Goal: Task Accomplishment & Management: Complete application form

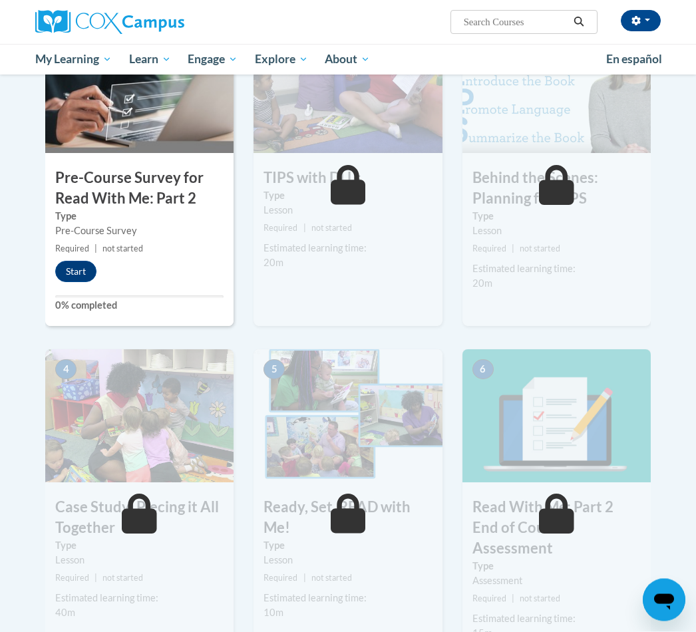
click at [74, 280] on button "Start" at bounding box center [75, 272] width 41 height 21
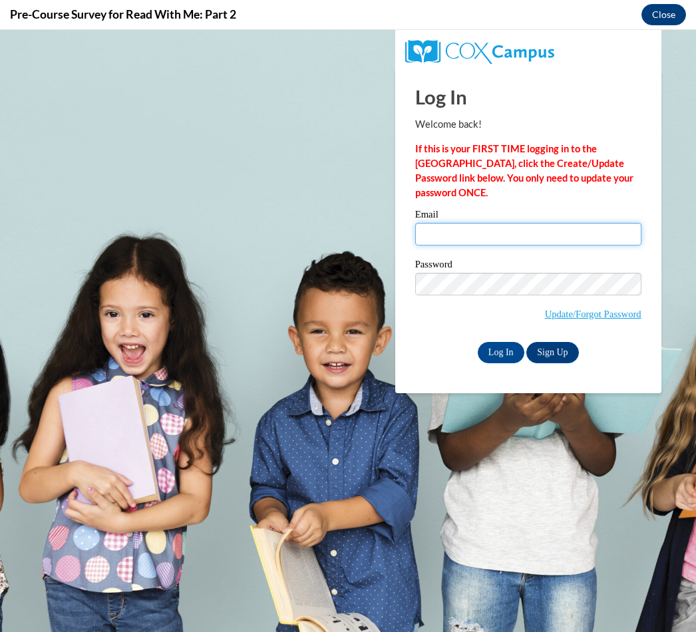
click at [471, 232] on input "Email" at bounding box center [528, 234] width 226 height 23
click at [482, 231] on input "Email" at bounding box center [528, 234] width 226 height 23
click at [479, 238] on input "Email" at bounding box center [528, 234] width 226 height 23
type input "[EMAIL_ADDRESS][DOMAIN_NAME]"
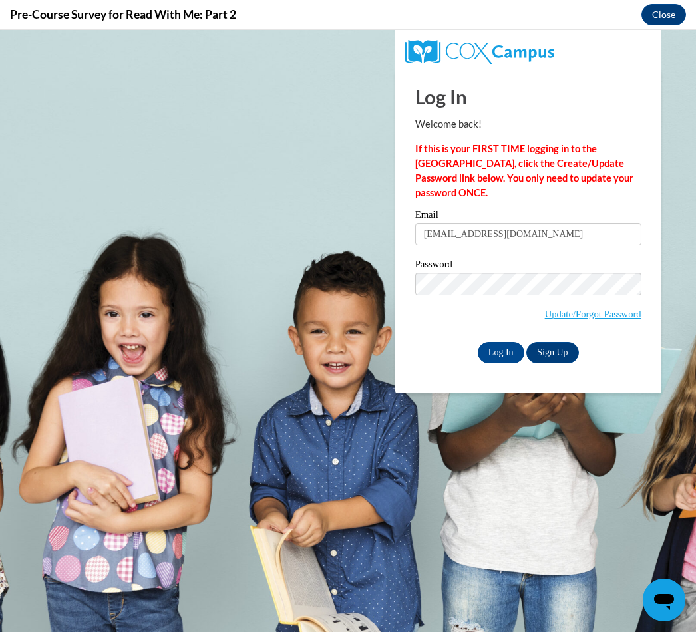
click at [501, 352] on input "Log In" at bounding box center [501, 352] width 47 height 21
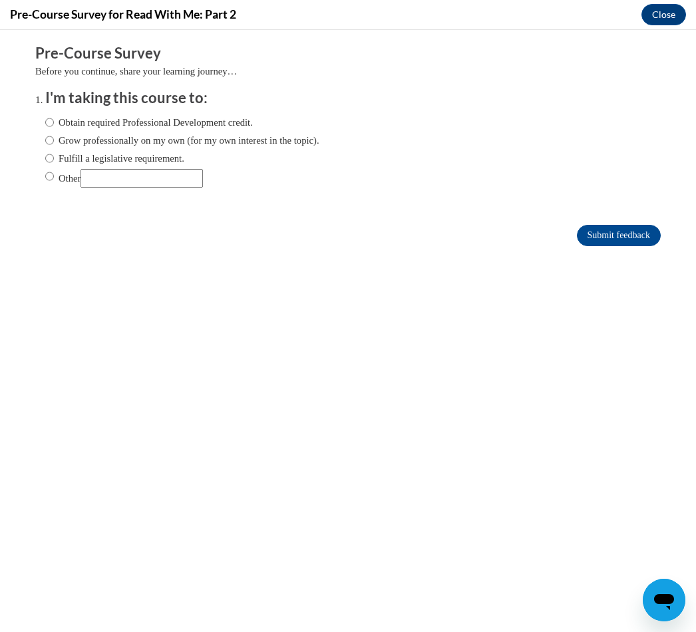
click at [235, 127] on label "Obtain required Professional Development credit." at bounding box center [149, 122] width 208 height 15
click at [54, 127] on input "Obtain required Professional Development credit." at bounding box center [49, 122] width 9 height 15
radio input "true"
click at [626, 243] on input "Submit feedback" at bounding box center [619, 235] width 84 height 21
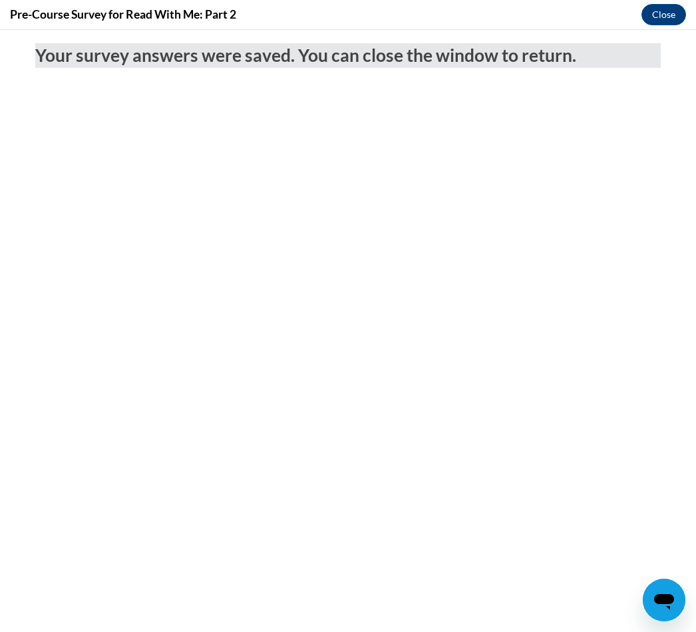
click at [678, 18] on button "Close" at bounding box center [664, 14] width 45 height 21
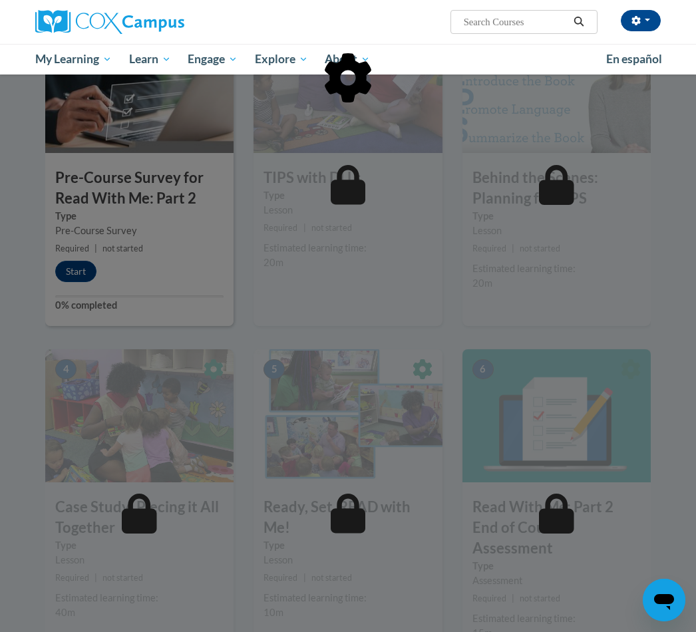
click at [88, 269] on div at bounding box center [348, 146] width 606 height 253
click at [85, 279] on div at bounding box center [348, 316] width 696 height 632
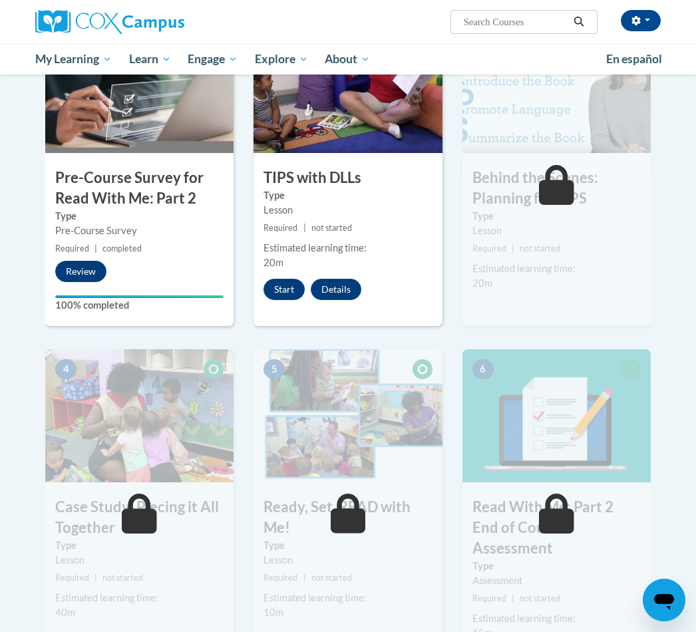
click at [288, 292] on button "Start" at bounding box center [284, 289] width 41 height 21
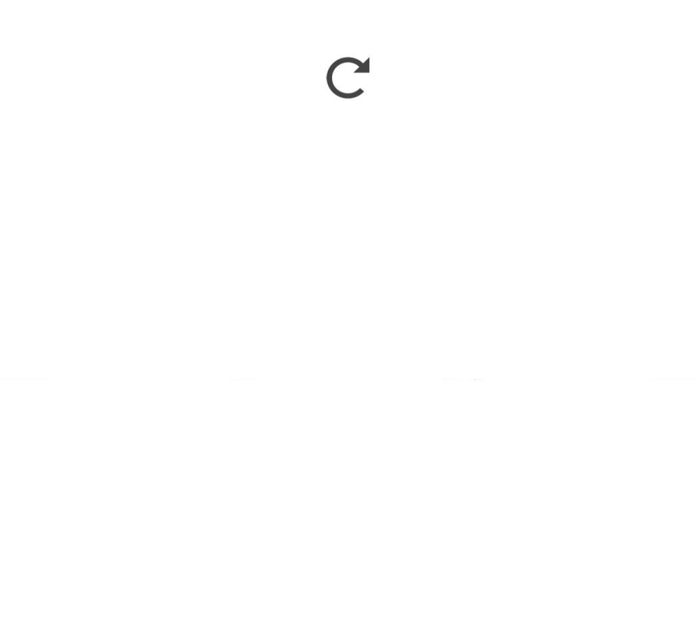
scroll to position [580, 0]
